Goal: Task Accomplishment & Management: Manage account settings

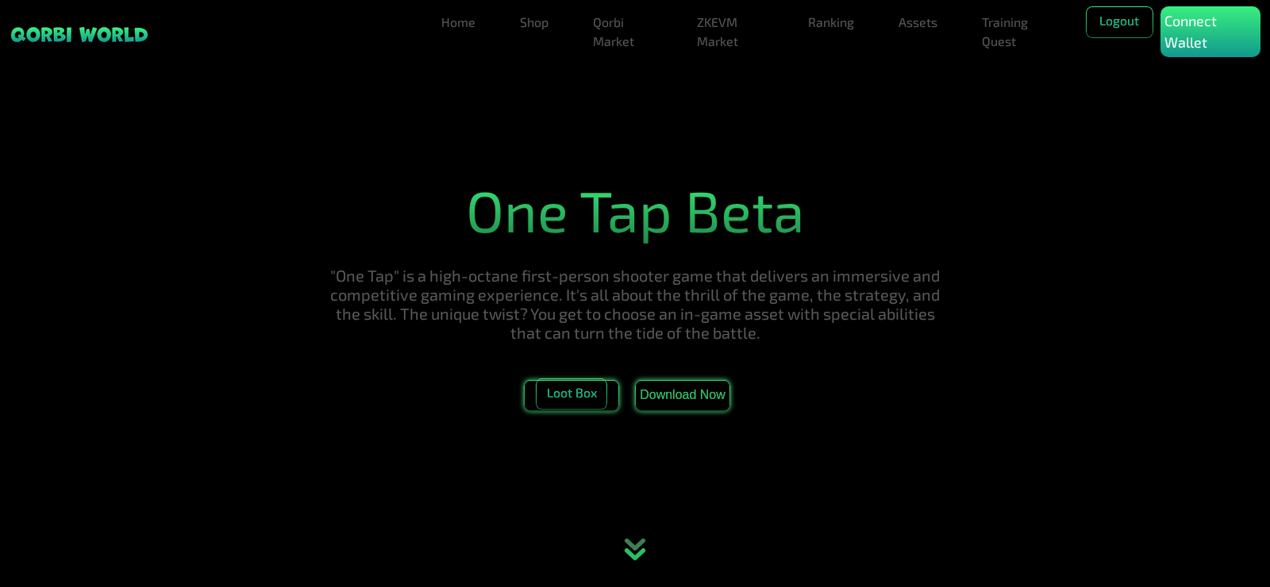
click at [791, 216] on h1 "One Tap Beta" at bounding box center [635, 209] width 616 height 68
click at [1179, 37] on p "Connect Wallet" at bounding box center [1211, 31] width 92 height 43
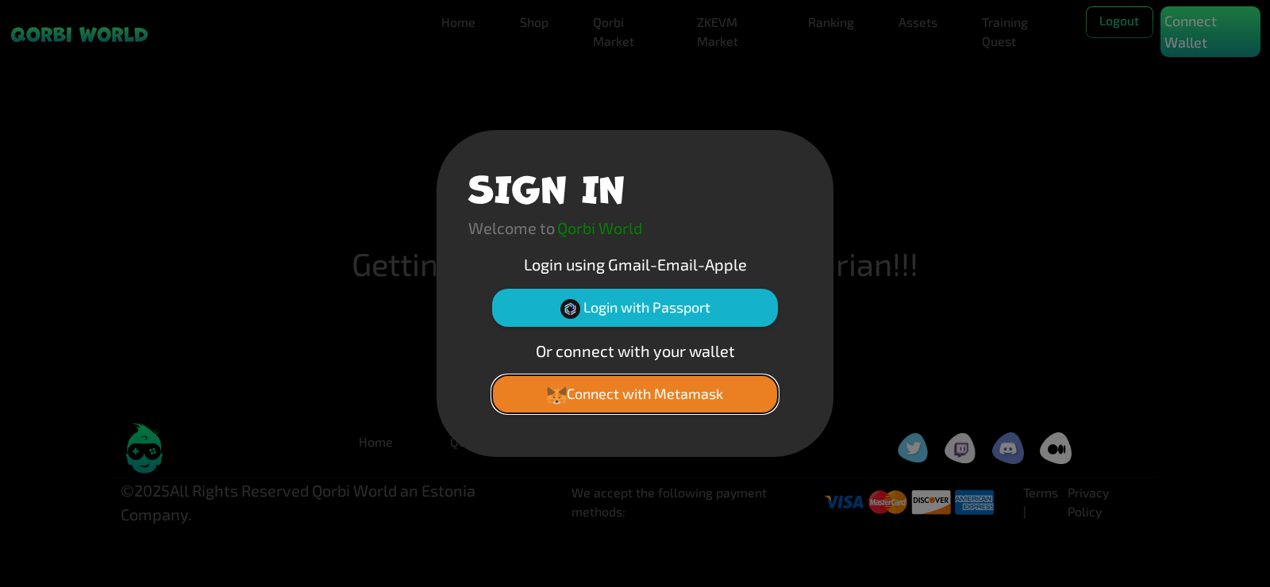
click at [645, 394] on button "Connect with Metamask" at bounding box center [635, 394] width 286 height 38
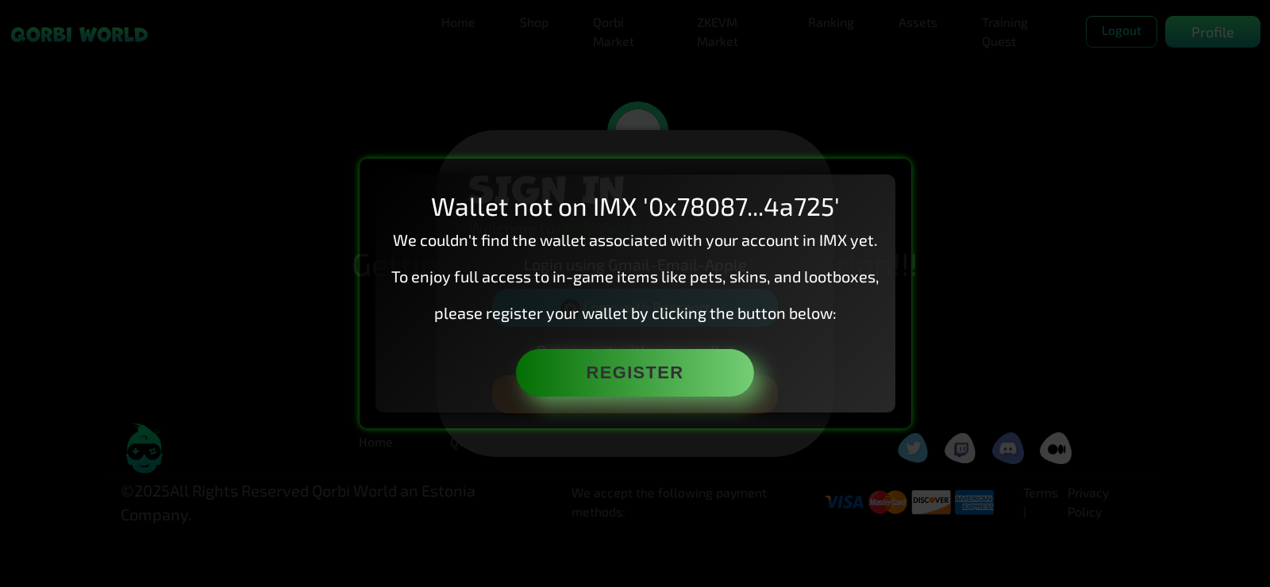
click at [750, 94] on div "Wallet not on IMX '0x78087...4a725' We couldn't find the wallet associated with…" at bounding box center [635, 293] width 1270 height 587
click at [987, 171] on div "Wallet not on IMX '0x78087...4a725' We couldn't find the wallet associated with…" at bounding box center [635, 293] width 1270 height 587
click at [969, 179] on div "Wallet not on IMX '0x78087...4a725' We couldn't find the wallet associated with…" at bounding box center [635, 293] width 1270 height 587
drag, startPoint x: 975, startPoint y: 187, endPoint x: 957, endPoint y: 282, distance: 96.2
click at [976, 187] on div "Wallet not on IMX '0x78087...4a725' We couldn't find the wallet associated with…" at bounding box center [635, 293] width 1270 height 587
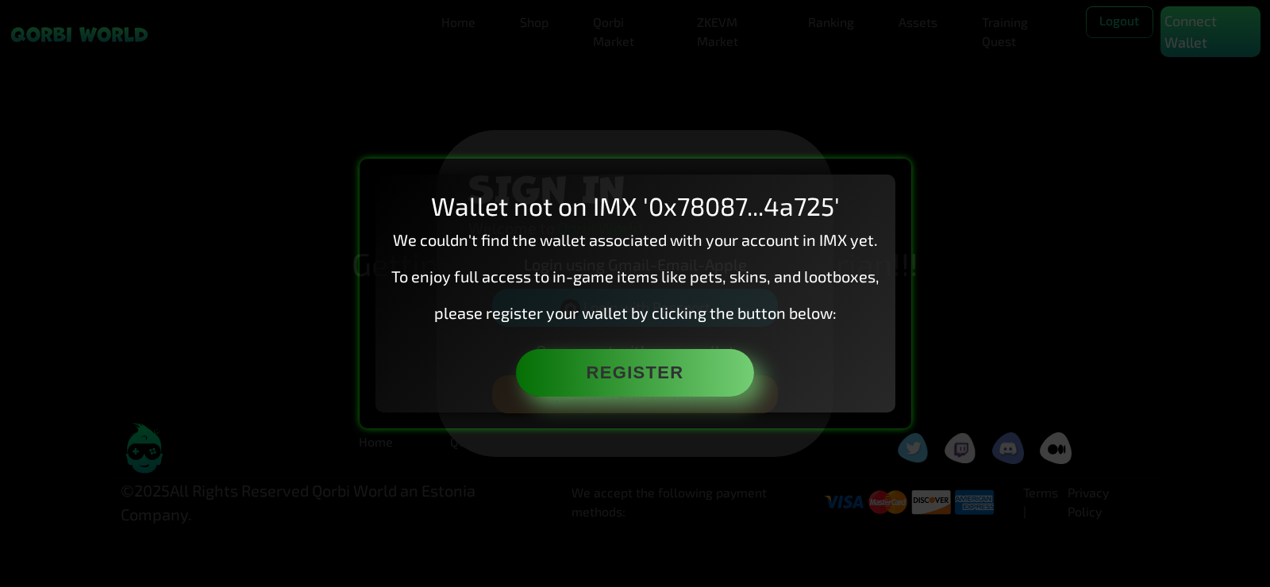
click at [919, 368] on div "Wallet not on IMX '0x78087...4a725' We couldn't find the wallet associated with…" at bounding box center [635, 293] width 1270 height 587
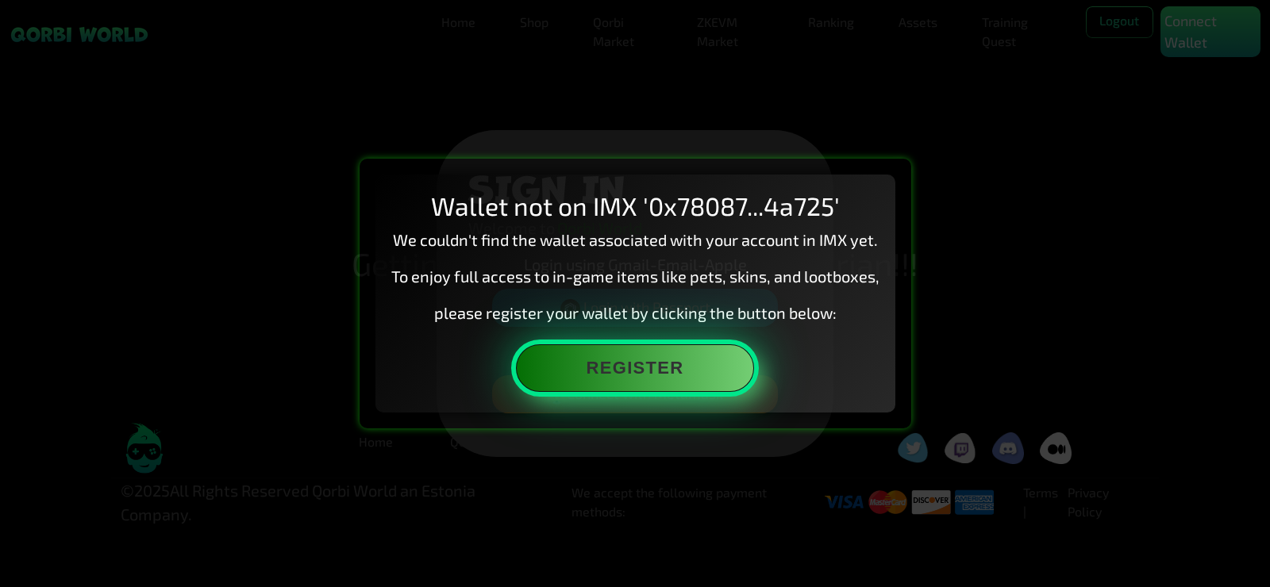
click at [595, 375] on button "Register" at bounding box center [635, 369] width 238 height 48
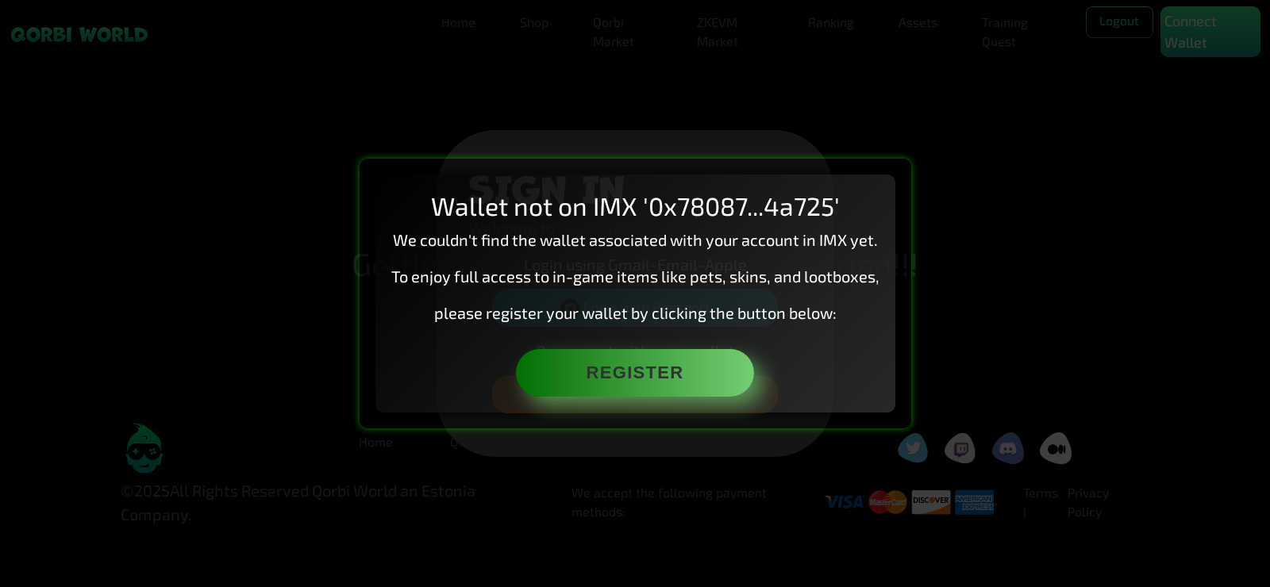
click at [825, 94] on div "Wallet not on IMX '0x78087...4a725' We couldn't find the wallet associated with…" at bounding box center [635, 293] width 1270 height 587
click at [1203, 41] on div "Wallet not on IMX '0x78087...4a725' We couldn't find the wallet associated with…" at bounding box center [635, 293] width 1270 height 587
click at [1144, 169] on div "Wallet not on IMX '0x78087...4a725' We couldn't find the wallet associated with…" at bounding box center [635, 293] width 1270 height 587
